Goal: Find specific page/section: Find specific page/section

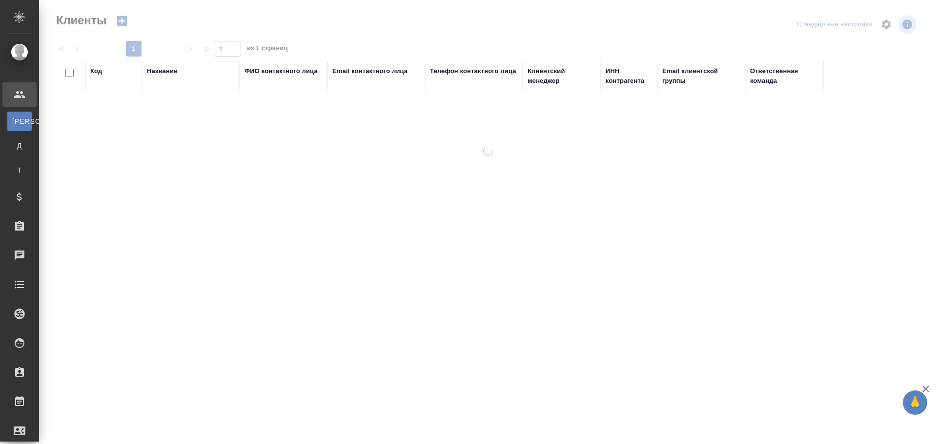
select select "RU"
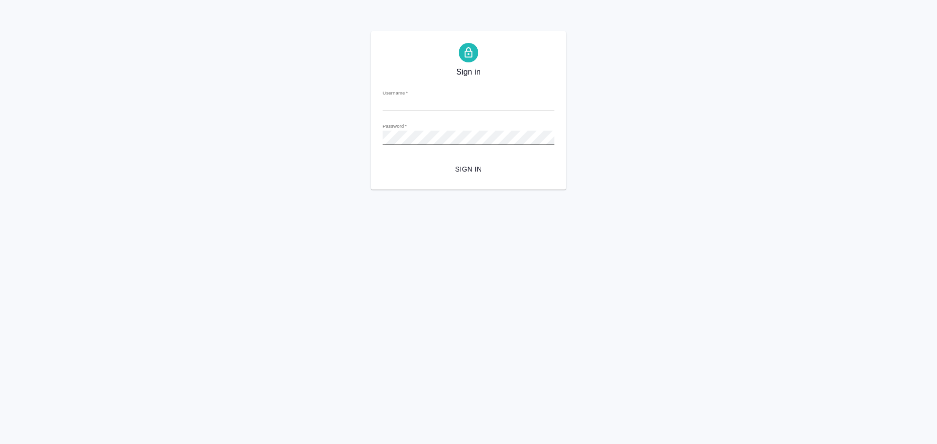
type input "[PERSON_NAME][EMAIL_ADDRESS][DOMAIN_NAME]"
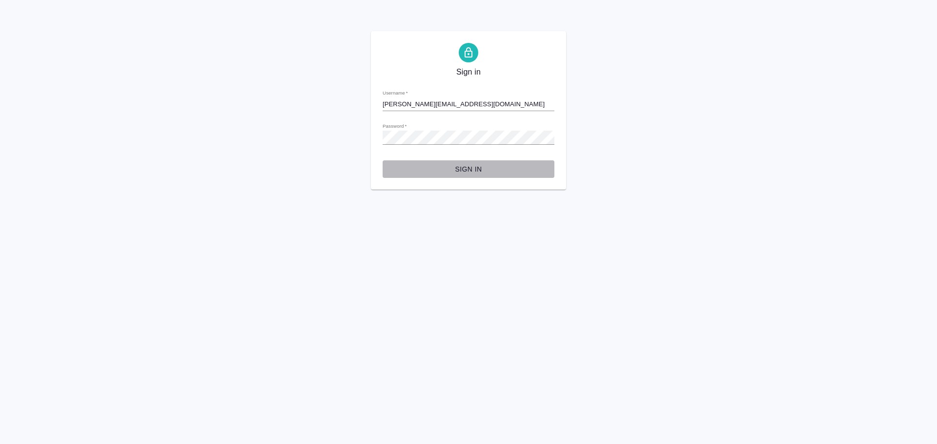
click at [466, 170] on span "Sign in" at bounding box center [468, 169] width 156 height 12
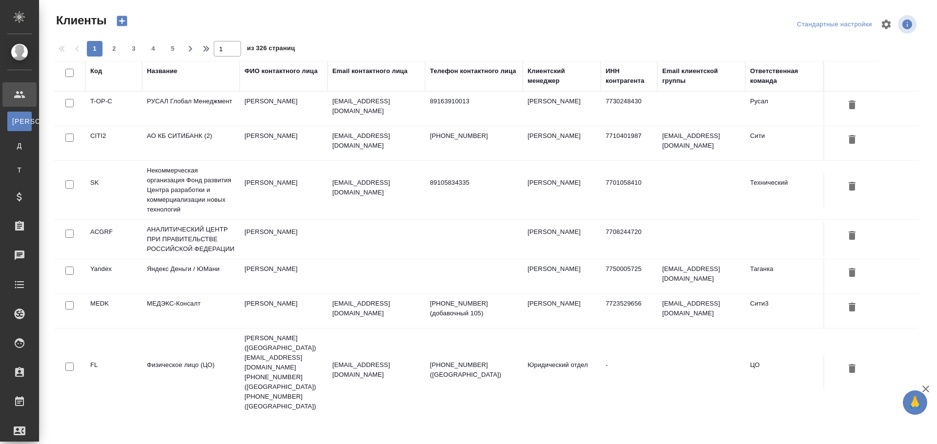
select select "RU"
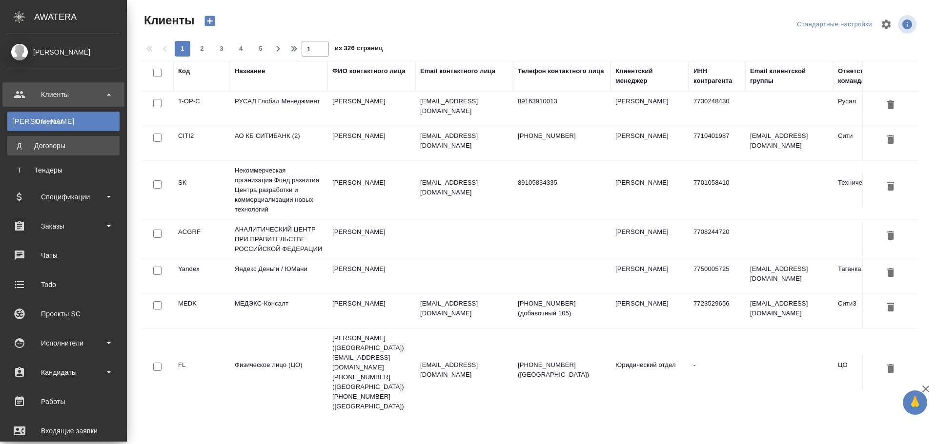
click at [50, 151] on link "Д Договоры" at bounding box center [63, 146] width 112 height 20
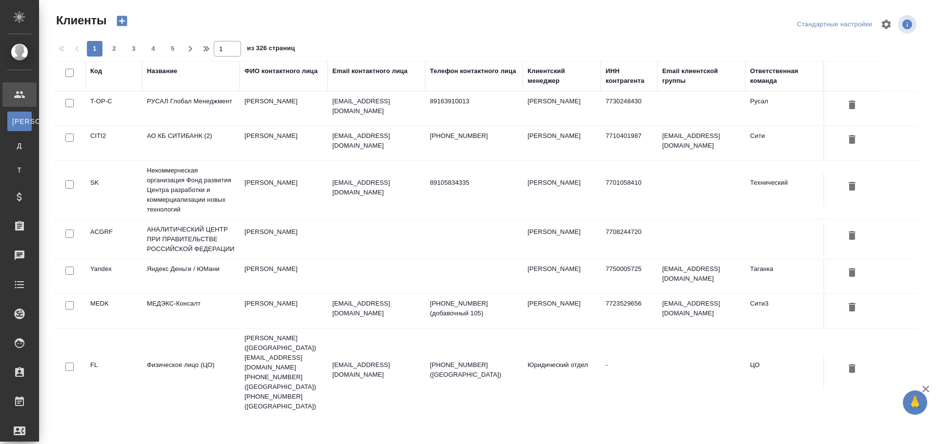
select select "RU"
